Goal: Find specific page/section: Find specific page/section

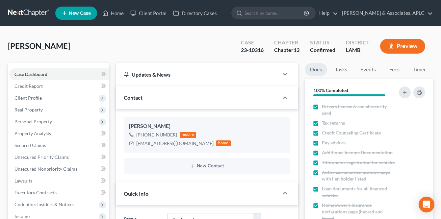
select select "1"
click at [28, 12] on link at bounding box center [29, 13] width 42 height 12
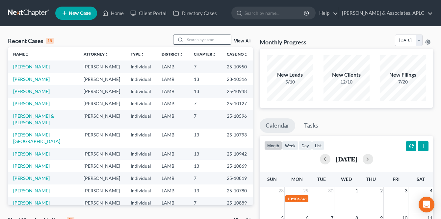
click at [196, 39] on input "search" at bounding box center [208, 40] width 46 height 10
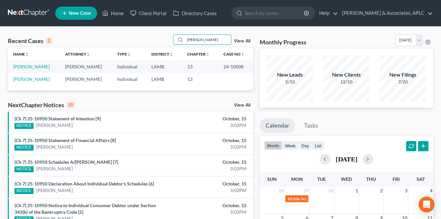
type input "[PERSON_NAME]"
click at [39, 63] on td "[PERSON_NAME]" at bounding box center [34, 67] width 52 height 12
click at [39, 67] on link "[PERSON_NAME]" at bounding box center [31, 67] width 37 height 6
select select "1"
select select "6"
